Goal: Information Seeking & Learning: Learn about a topic

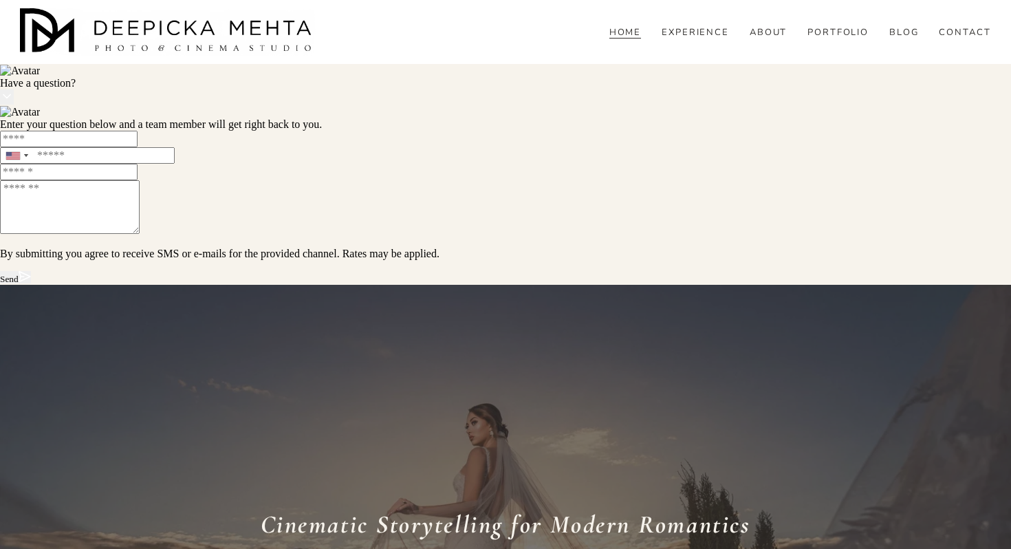
click at [717, 52] on div "HOME EXPERIENCE ABOUT PORTFOLIO BLOG" at bounding box center [505, 32] width 970 height 48
click at [17, 41] on icon at bounding box center [8, 33] width 17 height 17
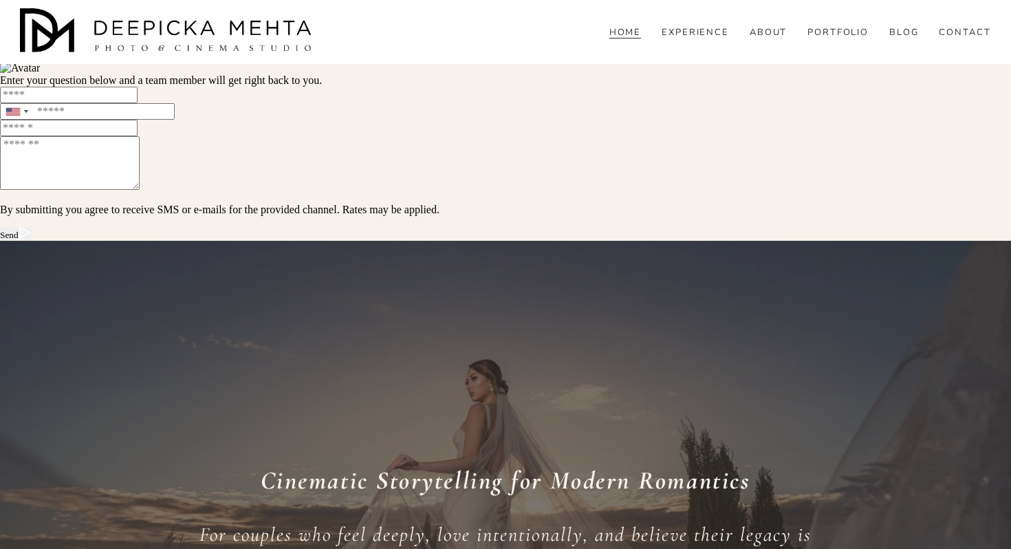
click at [706, 39] on link "EXPERIENCE" at bounding box center [695, 33] width 68 height 12
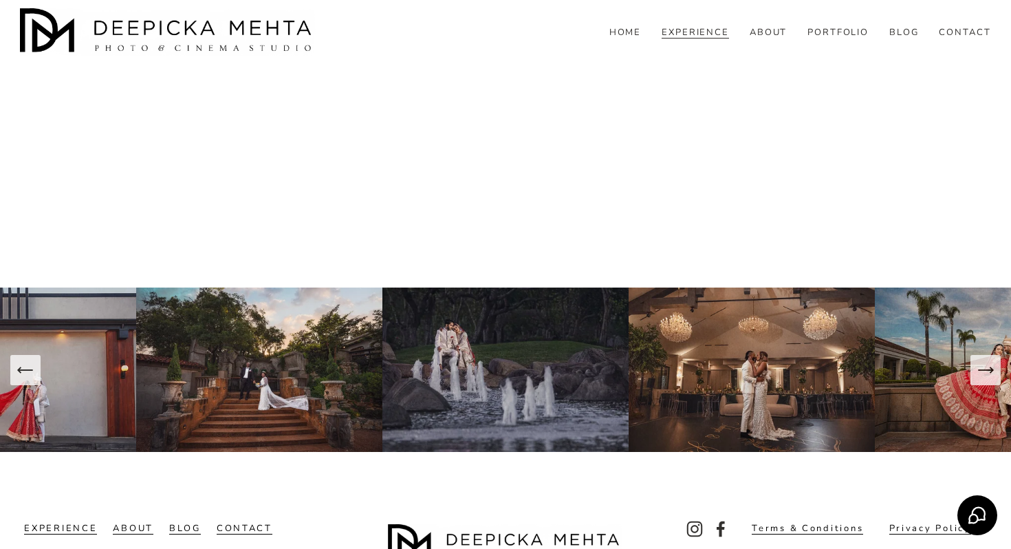
scroll to position [4738, 0]
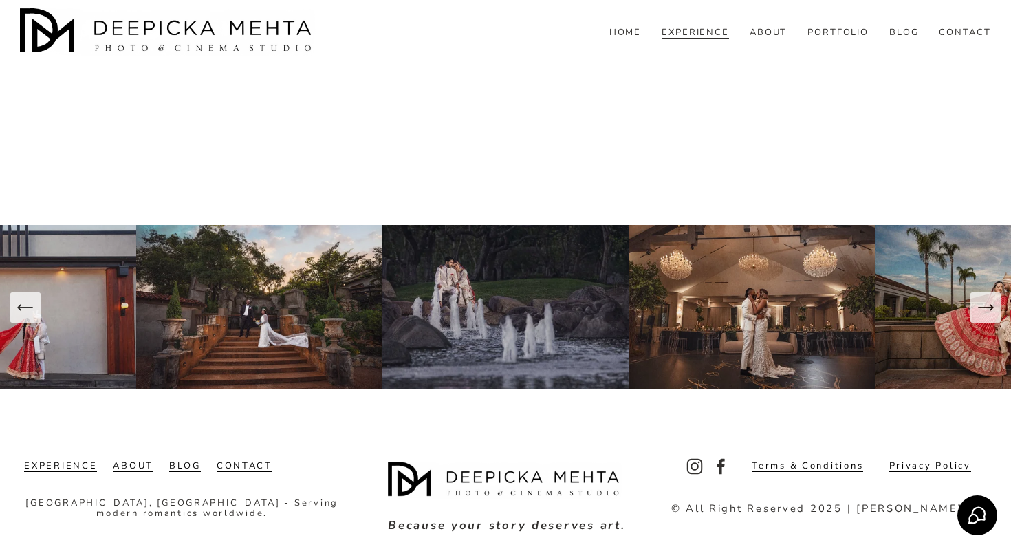
click at [641, 52] on div "HOME EXPERIENCE ABOUT PORTFOLIO BLOG" at bounding box center [505, 32] width 970 height 48
click at [633, 39] on link "HOME" at bounding box center [625, 33] width 32 height 12
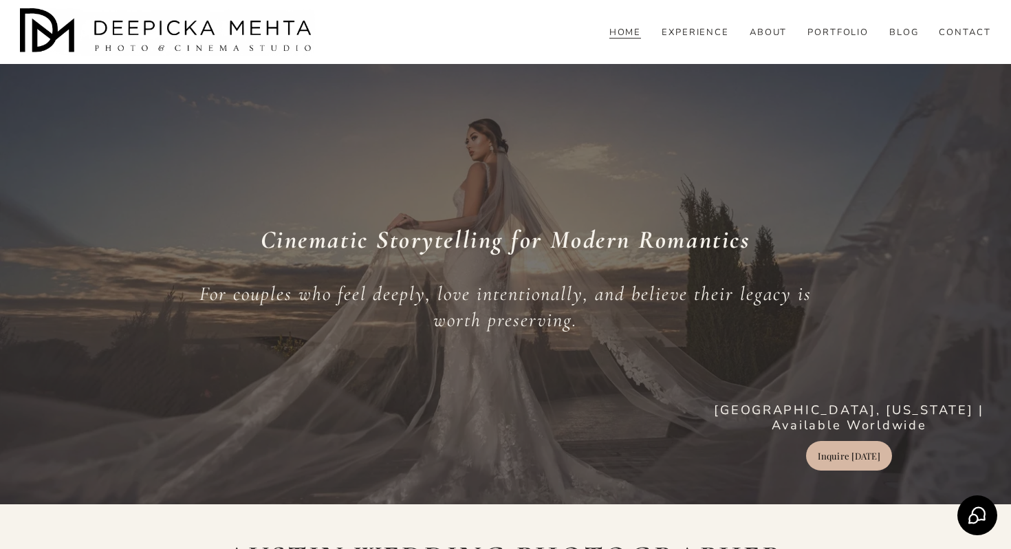
scroll to position [1, 0]
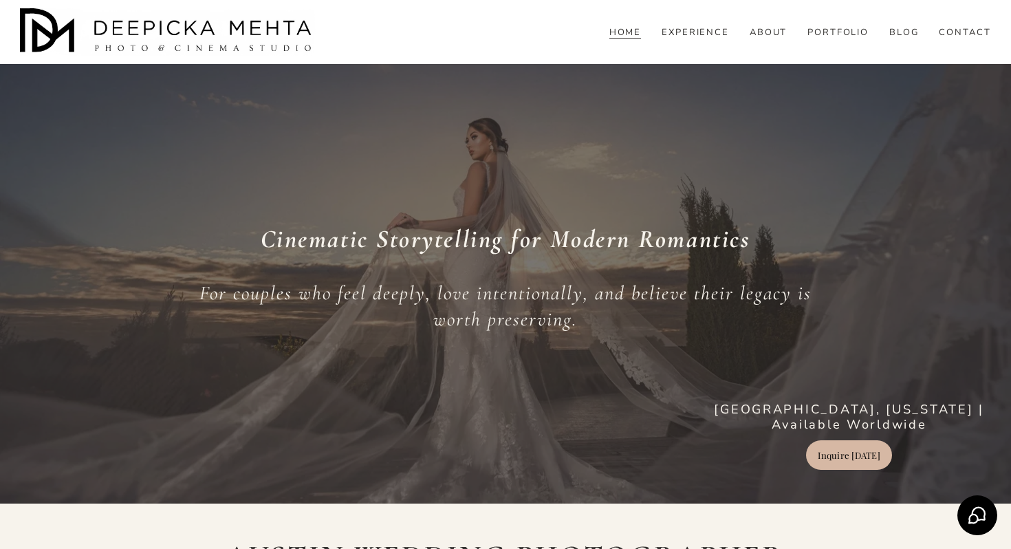
drag, startPoint x: 197, startPoint y: 121, endPoint x: 472, endPoint y: 262, distance: 309.1
click at [472, 262] on div "Cinematic Storytelling for Modern Romantics For couples who feel deeply, love i…" at bounding box center [505, 290] width 1011 height 360
click at [587, 106] on div "Cinematic Storytelling for Modern Romantics For couples who feel deeply, love i…" at bounding box center [505, 290] width 1011 height 426
click at [587, 138] on div "Cinematic Storytelling for Modern Romantics For couples who feel deeply, love i…" at bounding box center [505, 290] width 1011 height 360
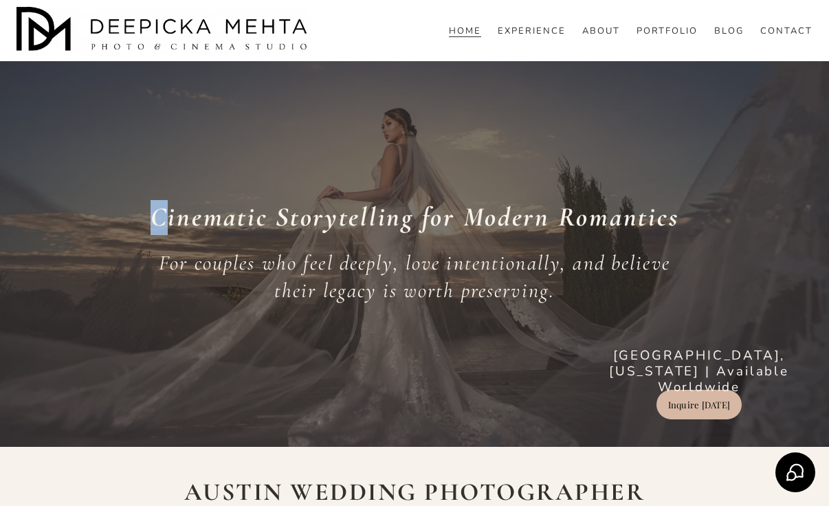
click at [368, 80] on div "Cinematic Storytelling for Modern Romantics For couples who feel deeply, love i…" at bounding box center [414, 260] width 829 height 373
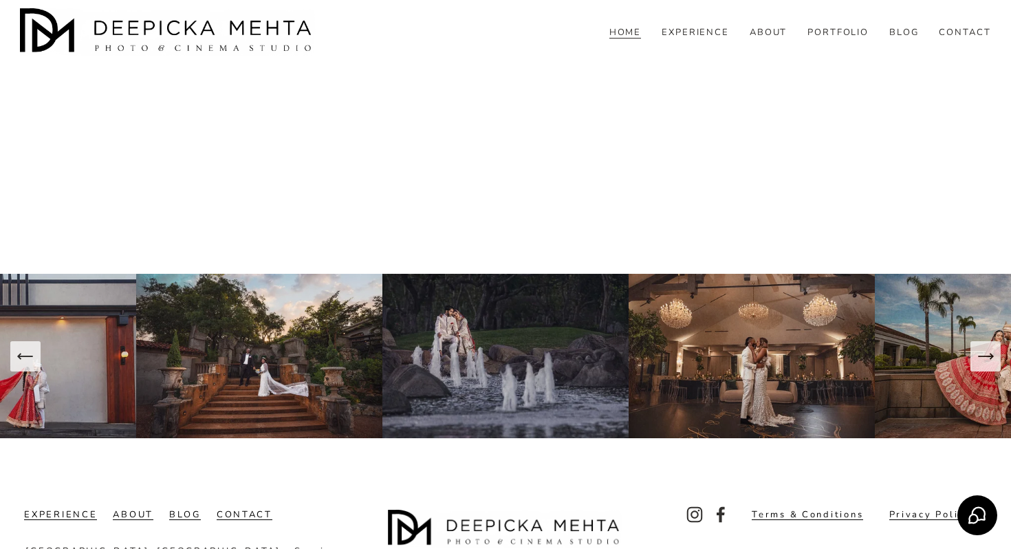
scroll to position [5494, 0]
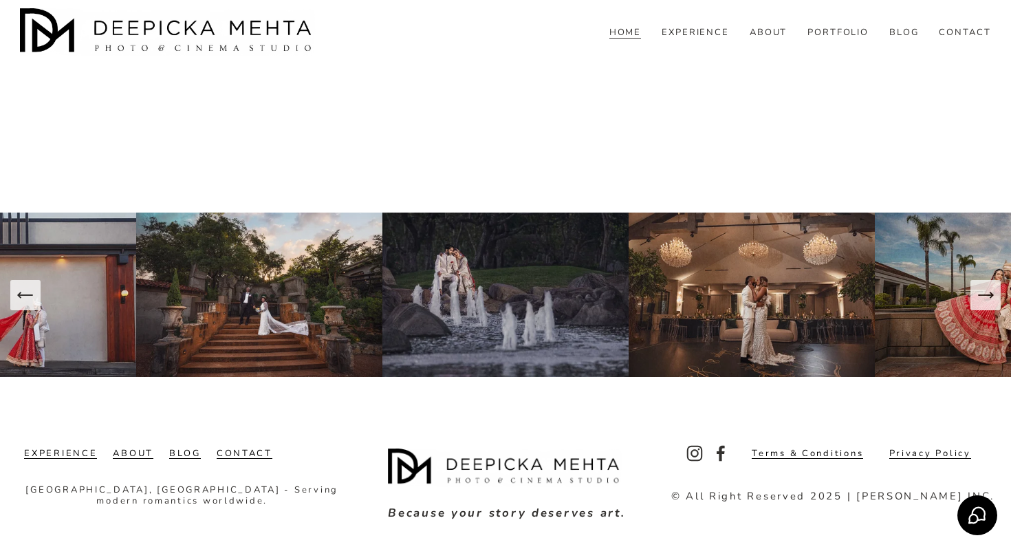
click at [776, 39] on link "ABOUT" at bounding box center [769, 33] width 38 height 12
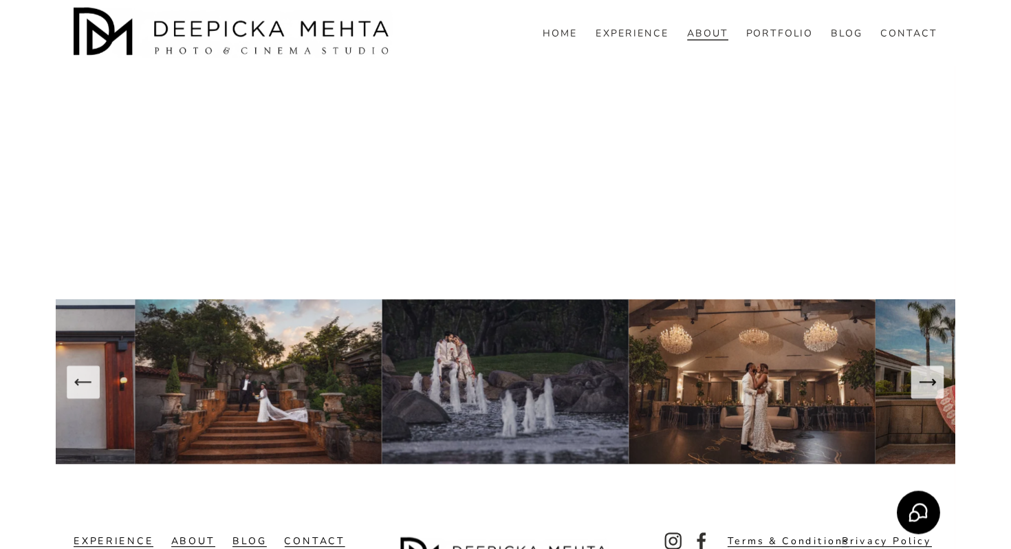
scroll to position [4269, 0]
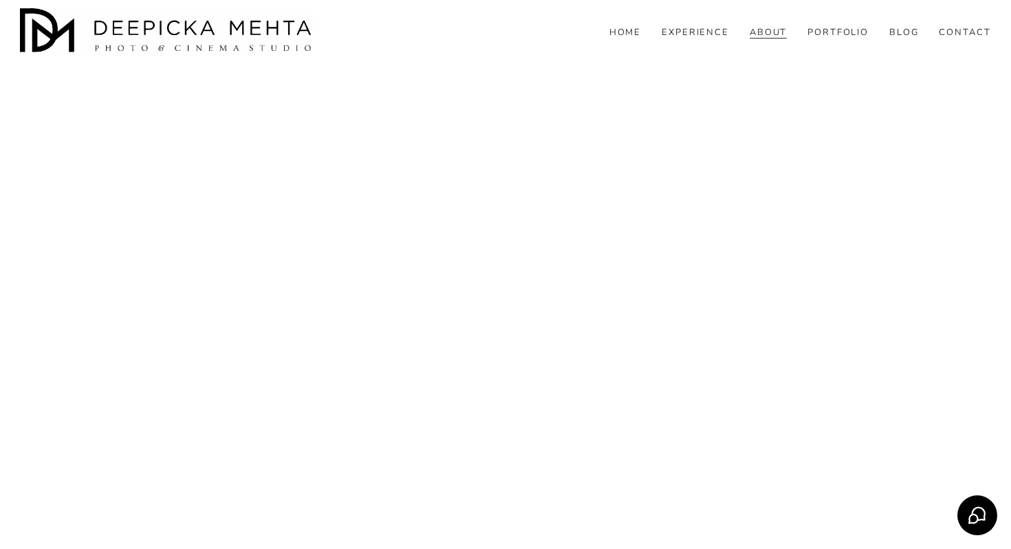
click at [859, 54] on div "HOME EXPERIENCE ABOUT PORTFOLIO BLOG" at bounding box center [505, 32] width 970 height 48
click at [846, 39] on link "PORTFOLIO" at bounding box center [838, 33] width 62 height 12
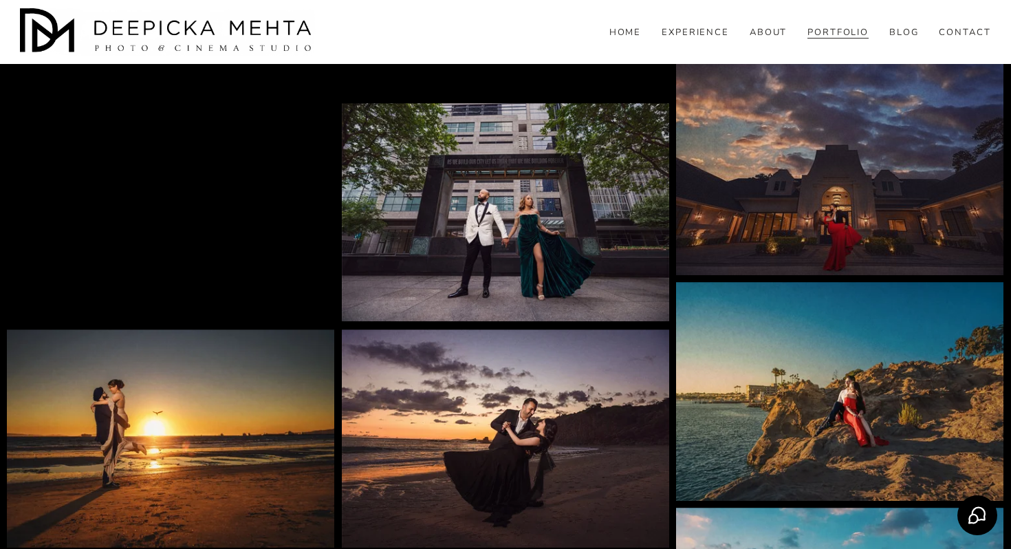
scroll to position [4162, 0]
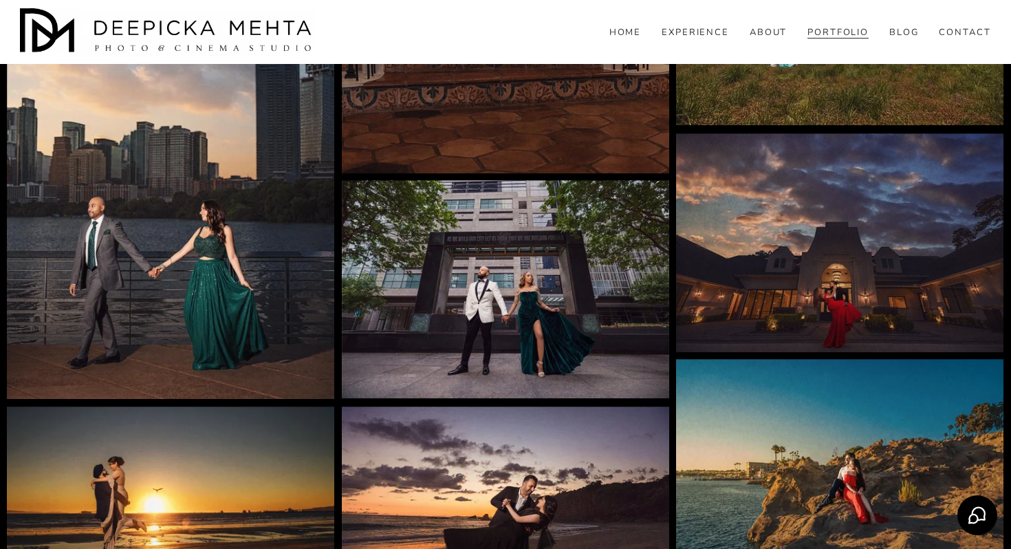
click at [0, 0] on span "WEDDINGS" at bounding box center [0, 0] width 0 height 0
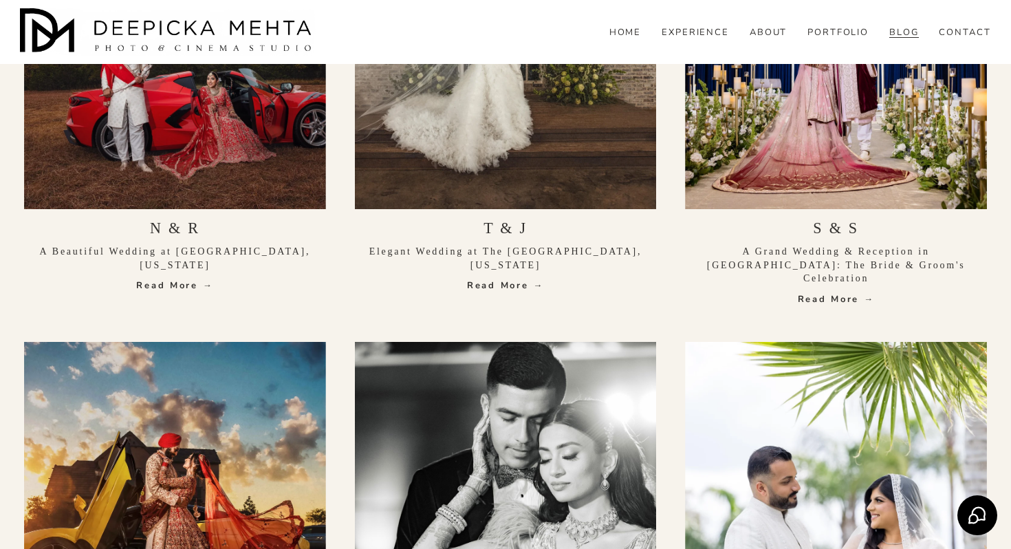
scroll to position [186, 0]
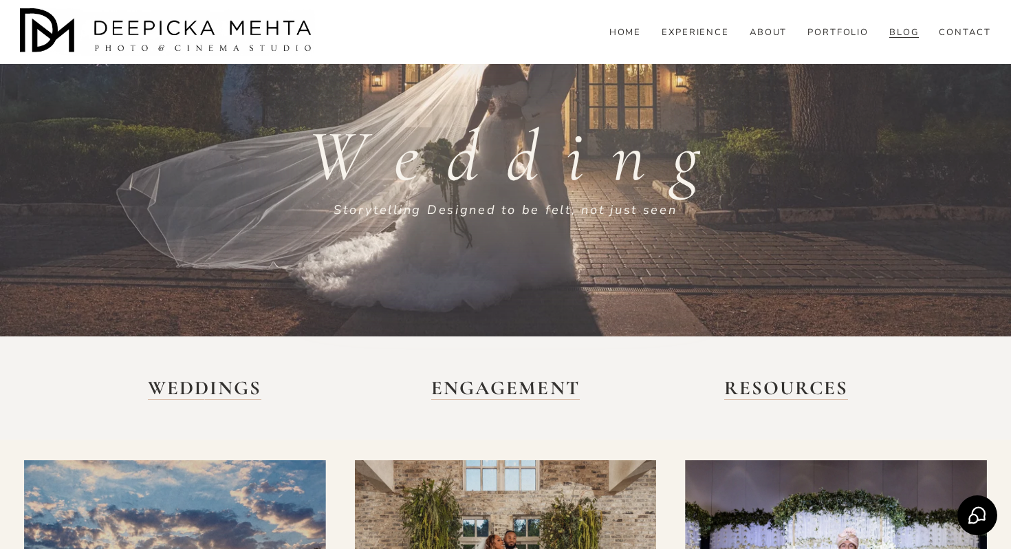
click at [536, 391] on strong "ENGAGEMENT" at bounding box center [505, 387] width 148 height 23
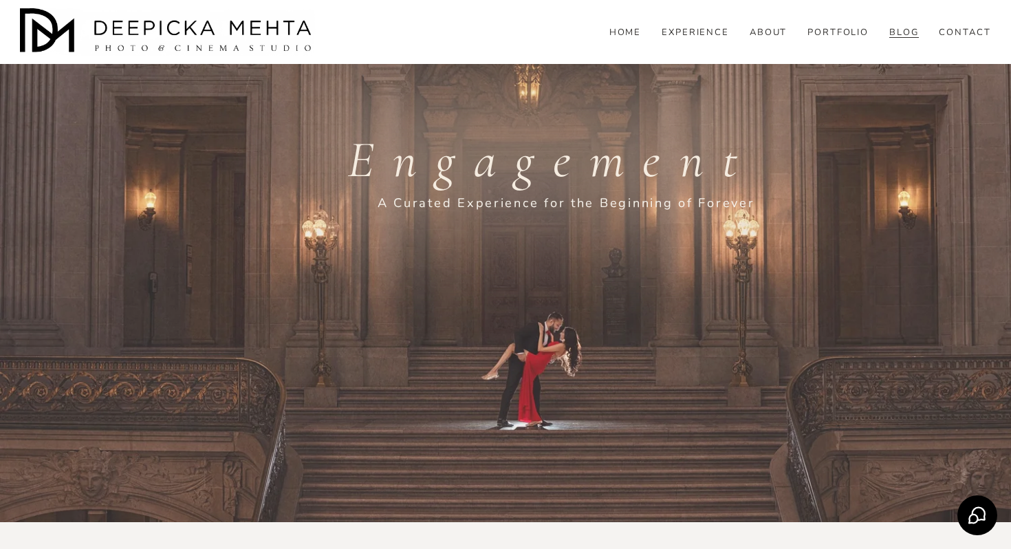
click at [960, 39] on link "CONTACT" at bounding box center [965, 33] width 52 height 12
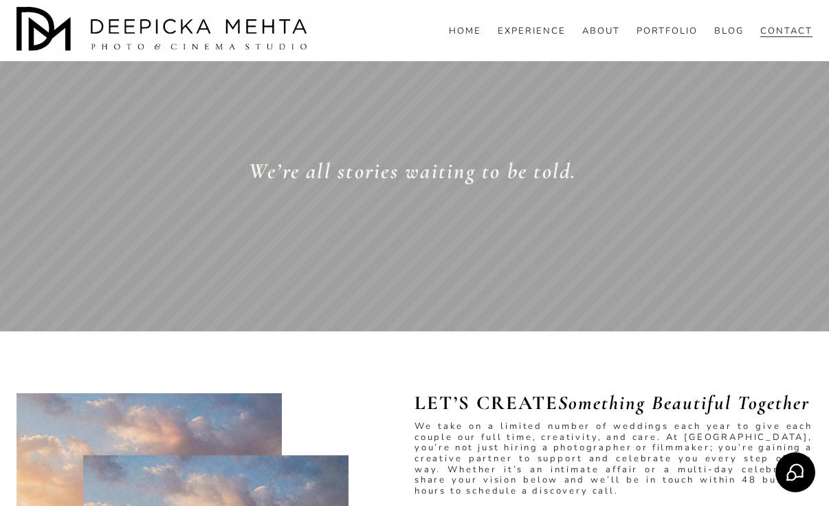
click at [725, 36] on div "HOME EXPERIENCE ABOUT PORTFOLIO BLOG" at bounding box center [415, 31] width 796 height 48
click at [725, 37] on span "BLOG" at bounding box center [729, 31] width 30 height 11
click at [0, 0] on span "ENGAGEMENT" at bounding box center [0, 0] width 0 height 0
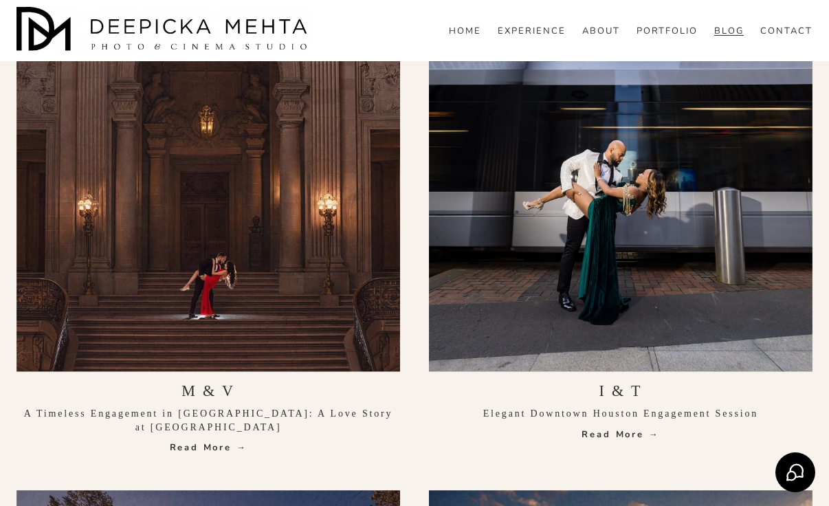
scroll to position [561, 0]
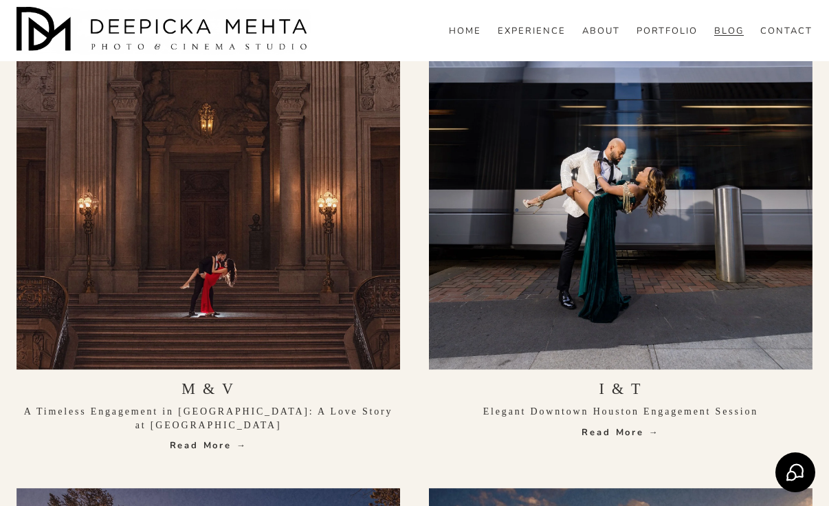
click at [628, 390] on link "I & T" at bounding box center [621, 388] width 43 height 17
click at [193, 401] on div "M & V A Timeless Engagement in [GEOGRAPHIC_DATA]: A Love Story at [GEOGRAPHIC_D…" at bounding box center [209, 416] width 384 height 73
click at [208, 452] on div "M & V A Timeless Engagement in [GEOGRAPHIC_DATA]: A Love Story at [GEOGRAPHIC_D…" at bounding box center [209, 223] width 384 height 474
click at [219, 441] on link "Read More →" at bounding box center [209, 446] width 384 height 14
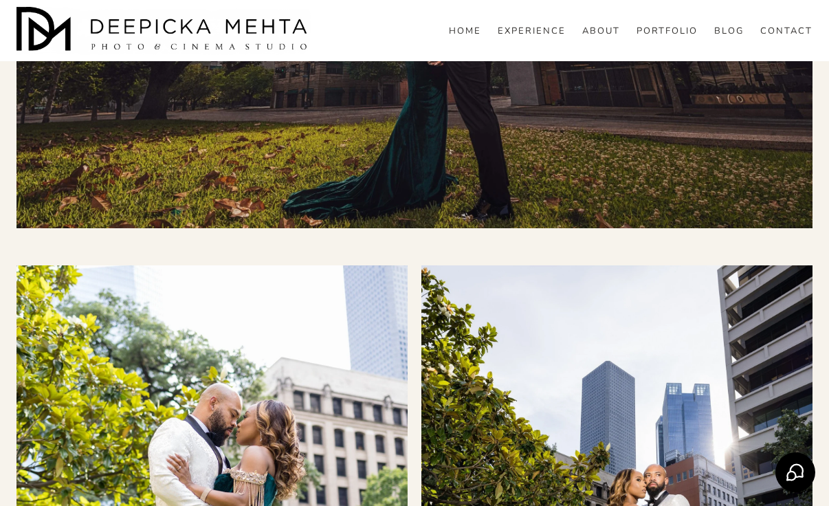
scroll to position [1027, 0]
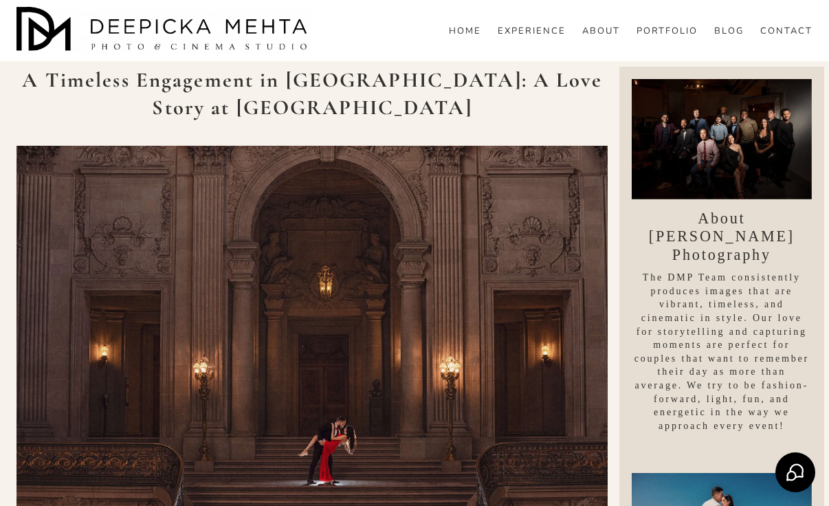
scroll to position [91, 0]
